Goal: Task Accomplishment & Management: Complete application form

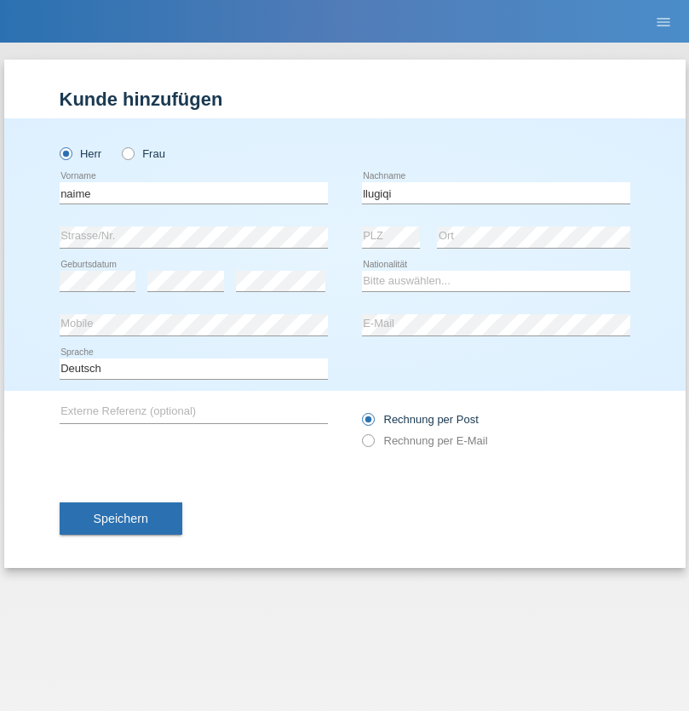
type input "llugiqi"
select select "CH"
radio input "true"
click at [193, 192] on input "text" at bounding box center [194, 192] width 268 height 21
type input "Shaban"
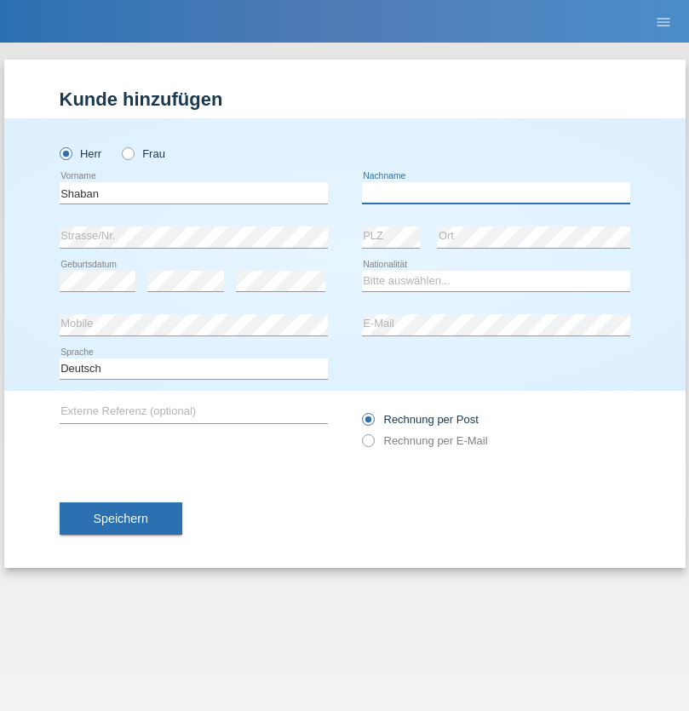
click at [495, 192] on input "text" at bounding box center [496, 192] width 268 height 21
type input "llugiqi"
select select "CH"
radio input "true"
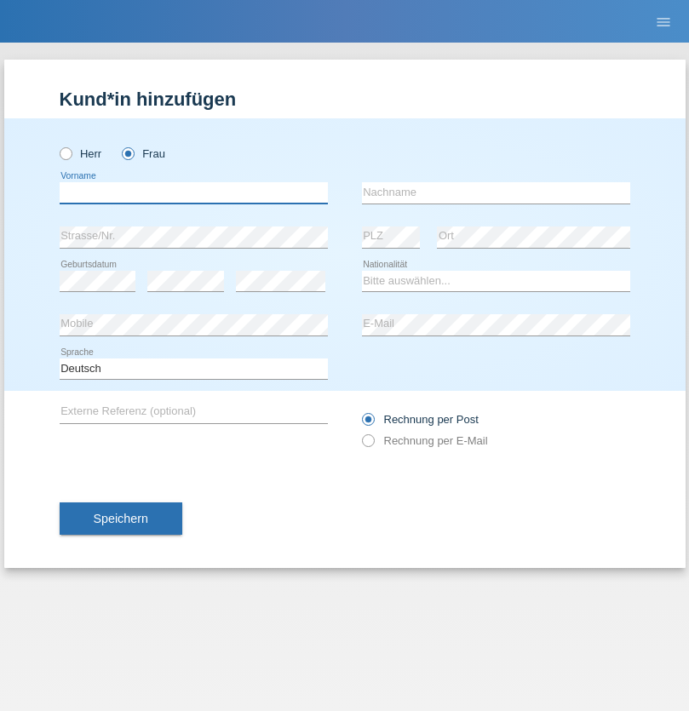
click at [193, 192] on input "text" at bounding box center [194, 192] width 268 height 21
type input "Silvia"
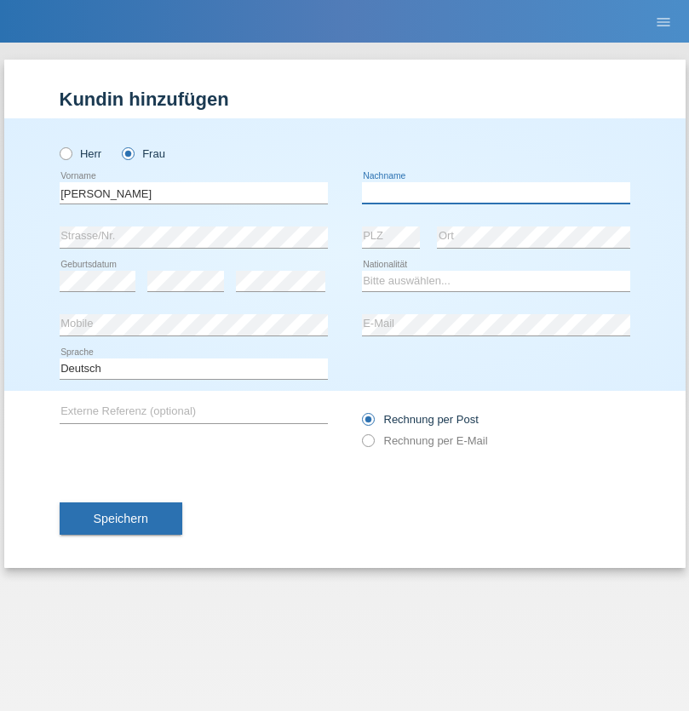
click at [495, 192] on input "text" at bounding box center [496, 192] width 268 height 21
type input "Patera"
select select "CH"
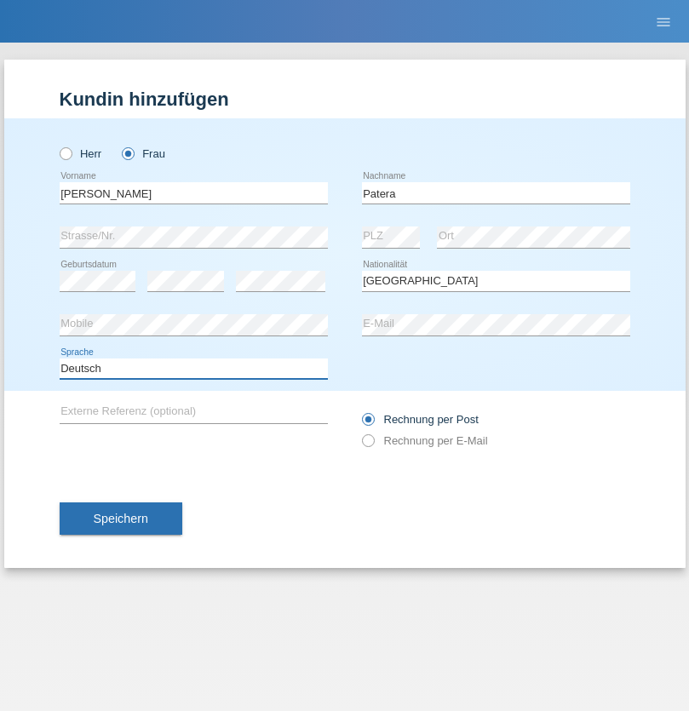
select select "en"
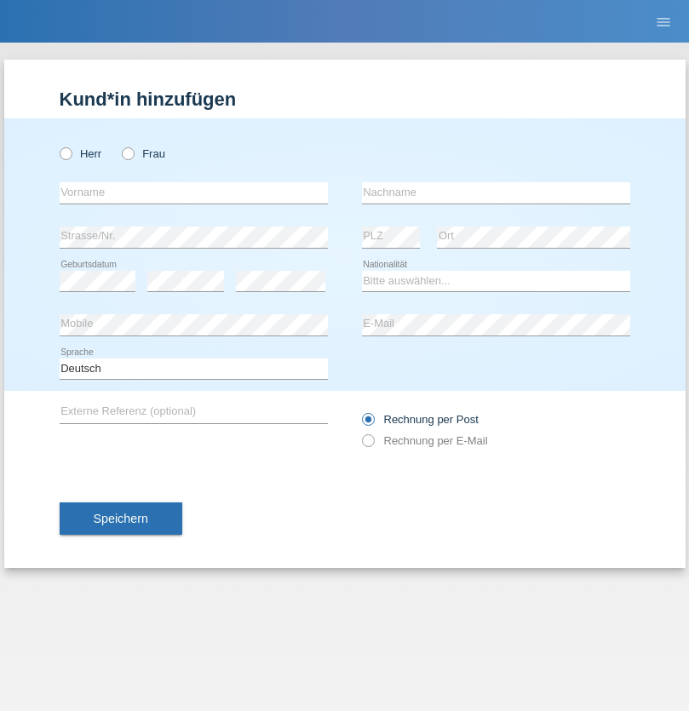
radio input "true"
click at [193, 192] on input "text" at bounding box center [194, 192] width 268 height 21
type input "Champing"
click at [495, 192] on input "text" at bounding box center [496, 192] width 268 height 21
type input "Malonga"
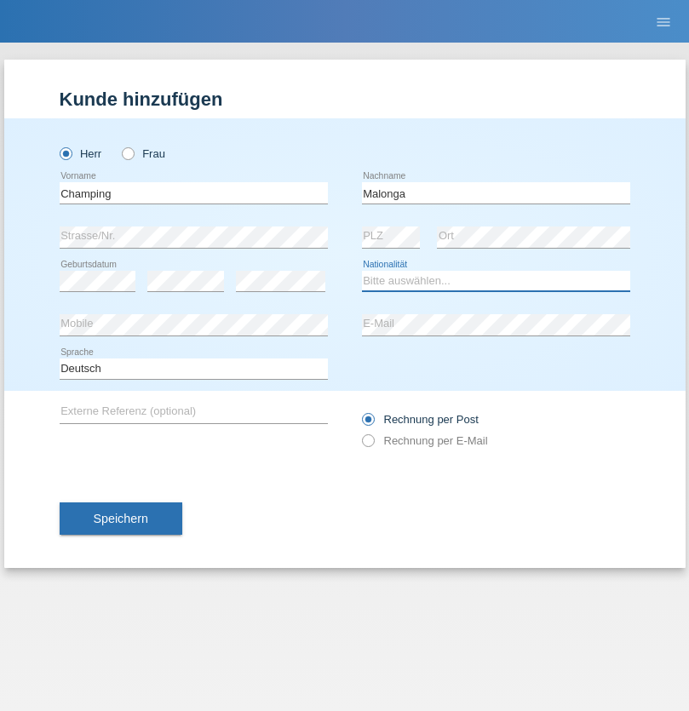
select select "CH"
radio input "true"
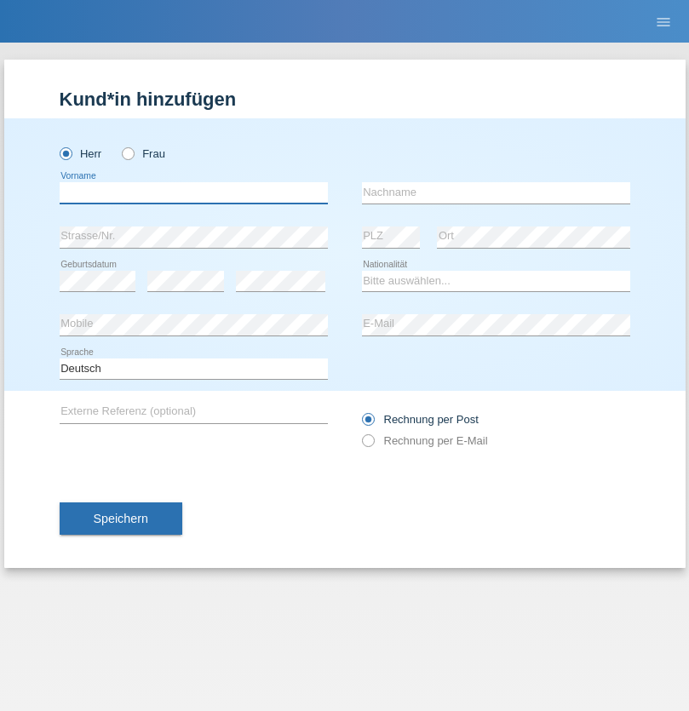
click at [193, 192] on input "text" at bounding box center [194, 192] width 268 height 21
type input "Djordjevic"
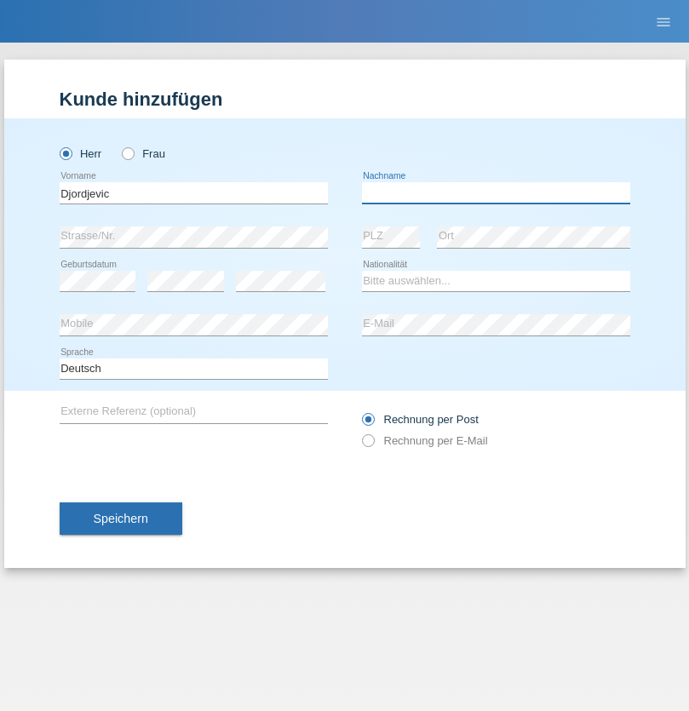
click at [495, 192] on input "text" at bounding box center [496, 192] width 268 height 21
type input "Radosav"
select select "RS"
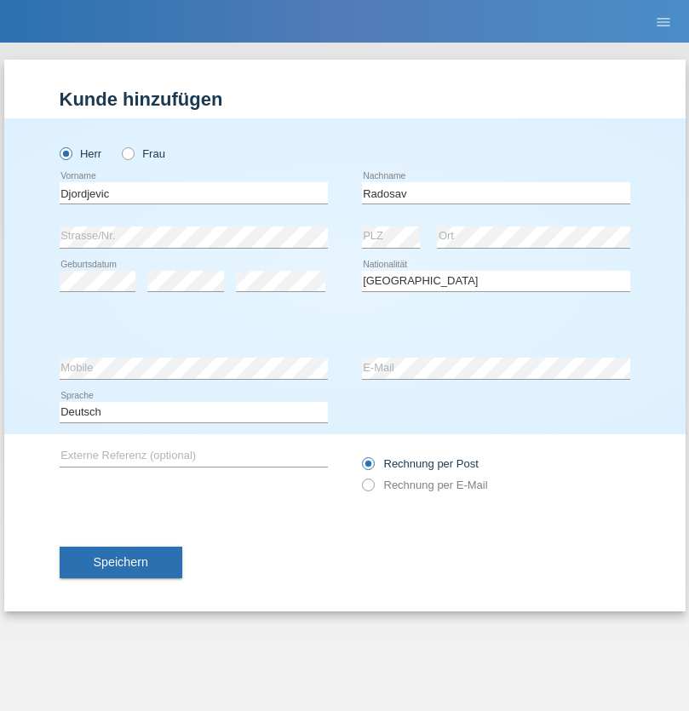
select select "C"
select select "10"
select select "03"
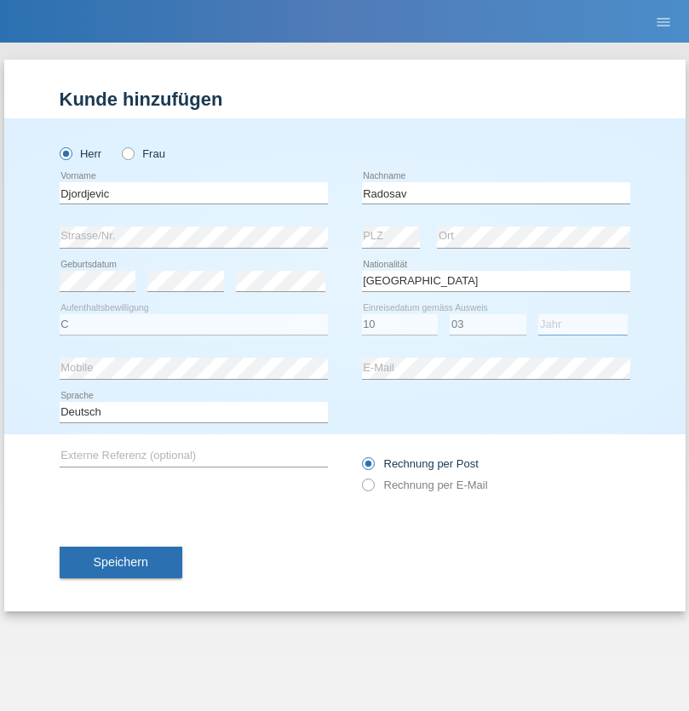
select select "1989"
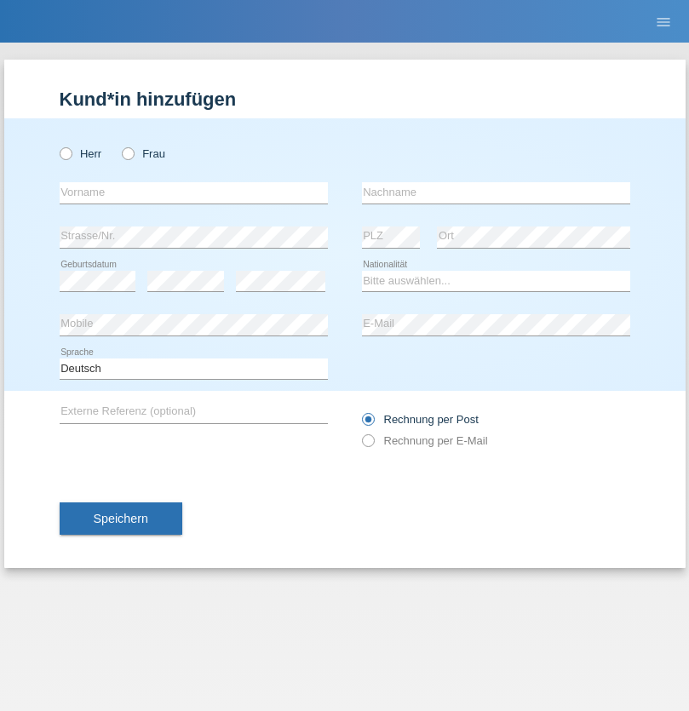
radio input "true"
click at [193, 192] on input "text" at bounding box center [194, 192] width 268 height 21
type input "Omar"
click at [495, 192] on input "text" at bounding box center [496, 192] width 268 height 21
type input "Sakhi"
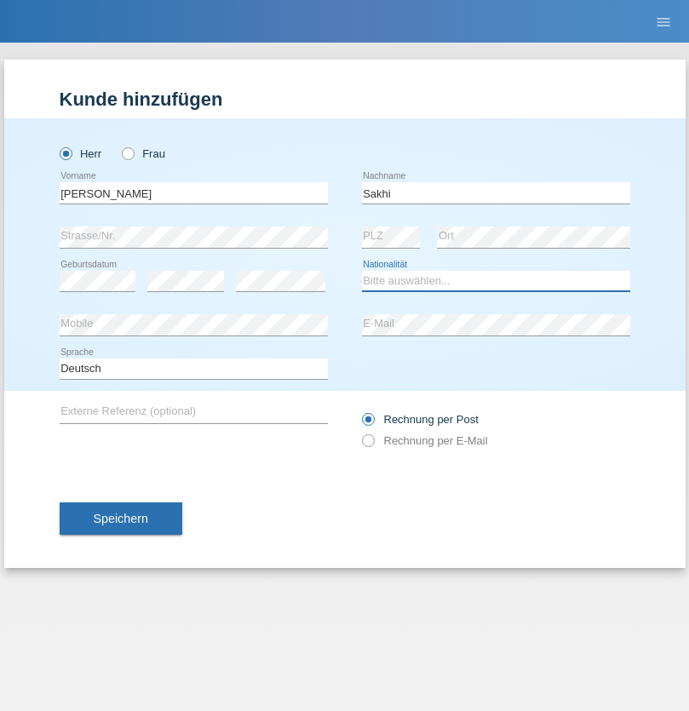
select select "IT"
select select "C"
select select "24"
select select "10"
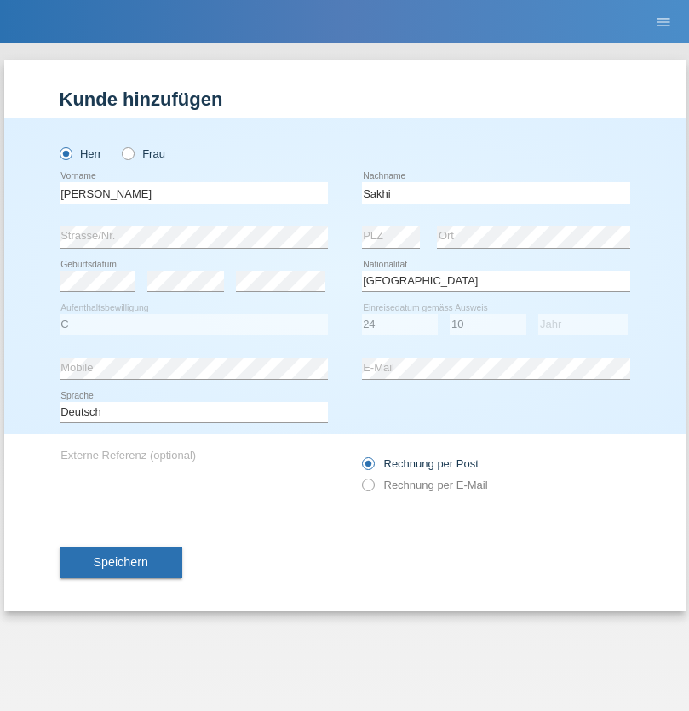
select select "2021"
